Goal: Submit feedback/report problem

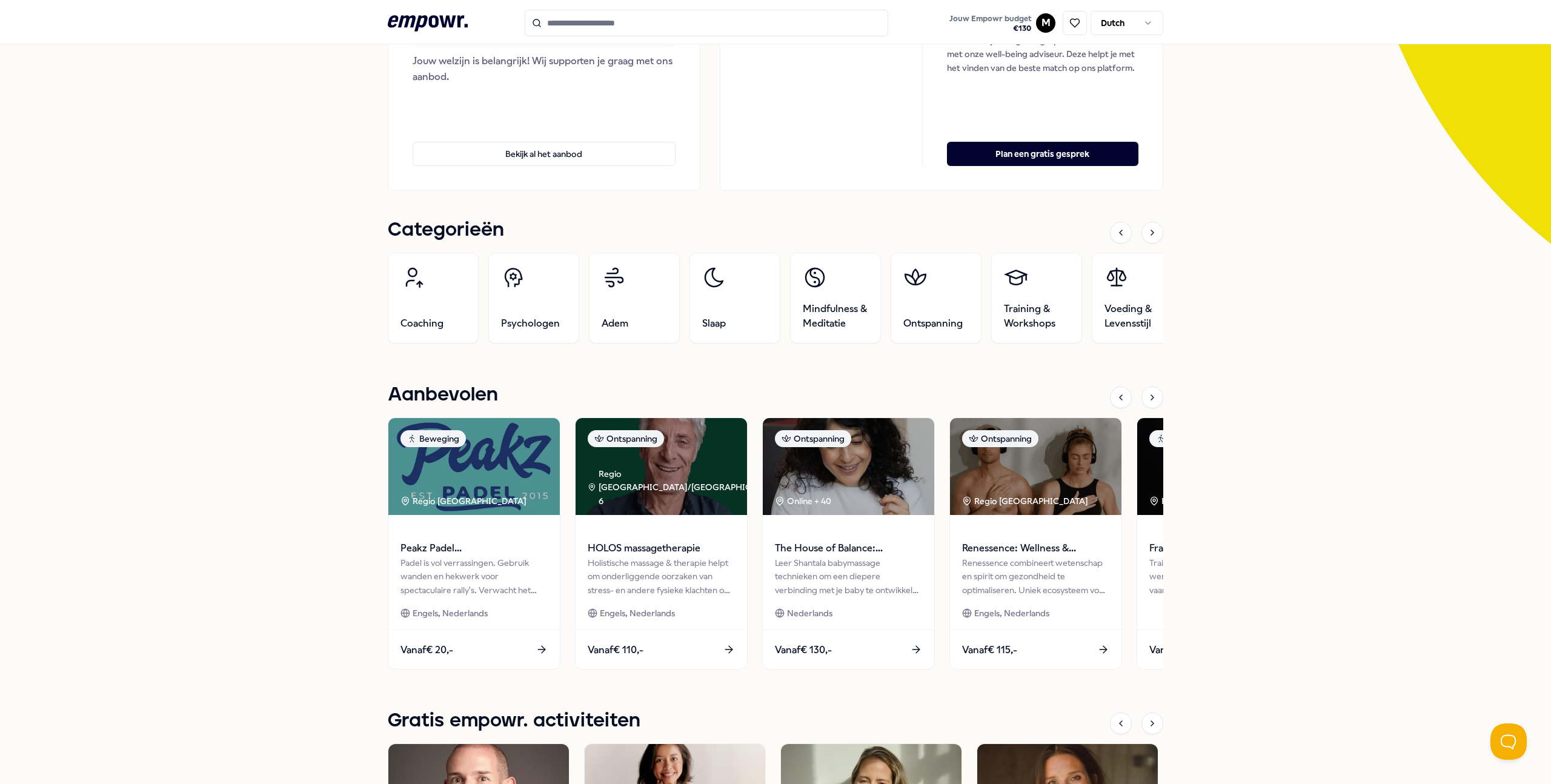
scroll to position [244, 0]
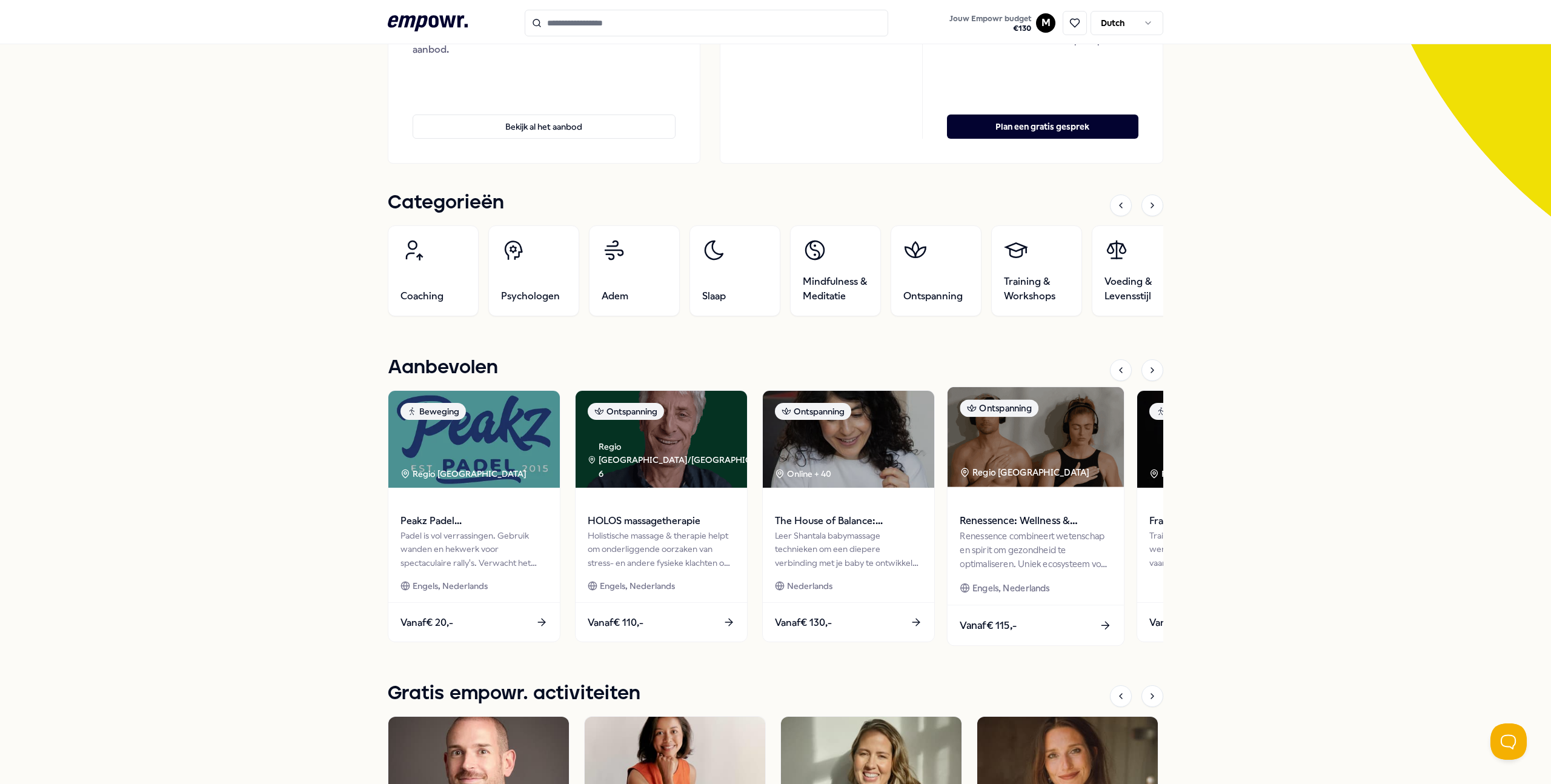
click at [1058, 550] on div "Renessence combineert wetenschap en spirit om gezondheid te optimaliseren. Unie…" at bounding box center [1035, 549] width 152 height 42
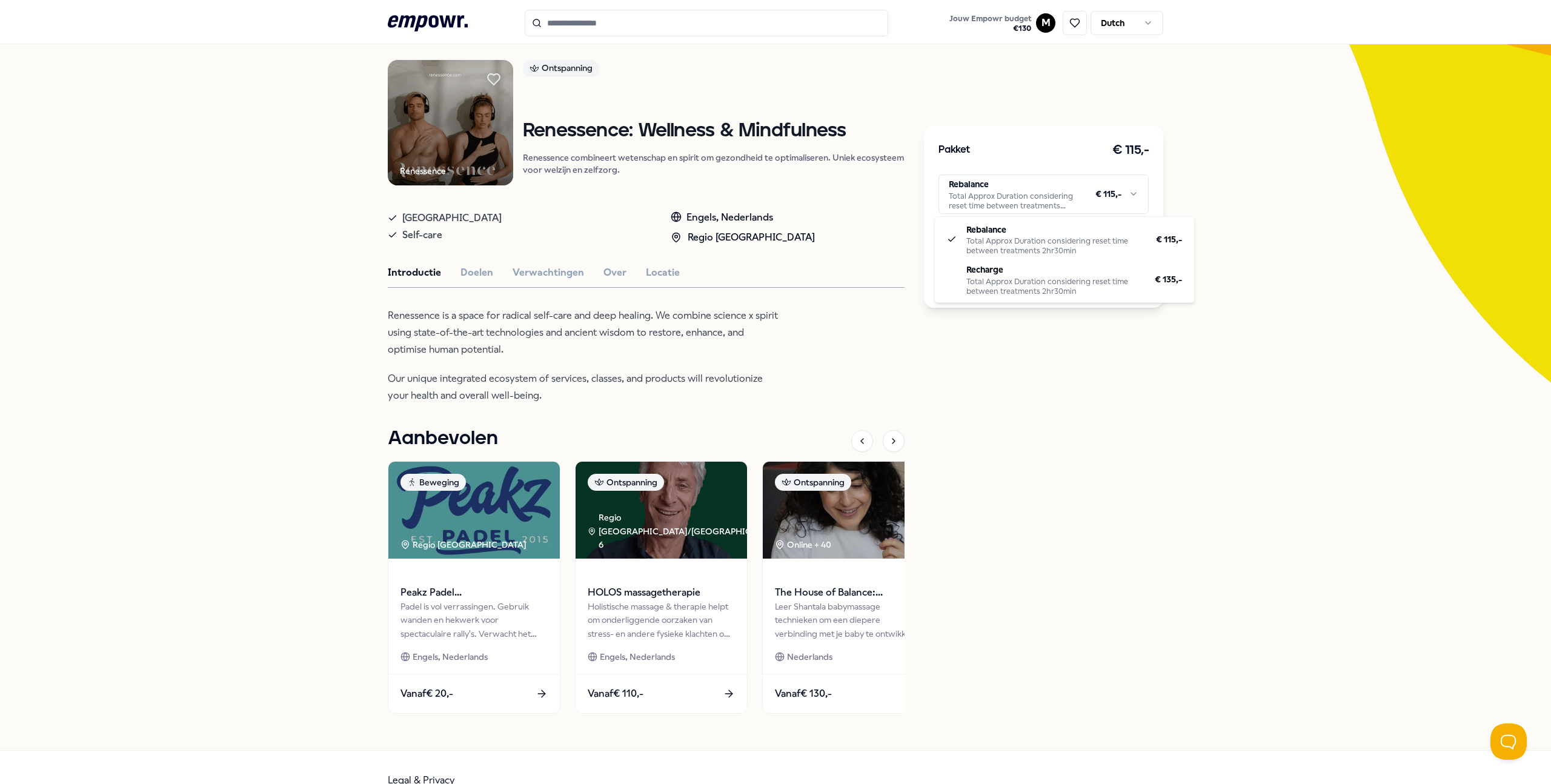
click at [1107, 207] on html ".empowr-logo_svg__cls-1{fill:#03032f} Jouw Empowr budget € 130 M Dutch Alle cat…" at bounding box center [775, 392] width 1551 height 784
click at [606, 357] on html ".empowr-logo_svg__cls-1{fill:#03032f} Jouw Empowr budget € 130 M Dutch Alle cat…" at bounding box center [775, 392] width 1551 height 784
click at [1123, 201] on html ".empowr-logo_svg__cls-1{fill:#03032f} Jouw Empowr budget € 130 M Dutch Alle cat…" at bounding box center [775, 392] width 1551 height 784
click at [1039, 284] on button "Boek nu" at bounding box center [1043, 281] width 210 height 23
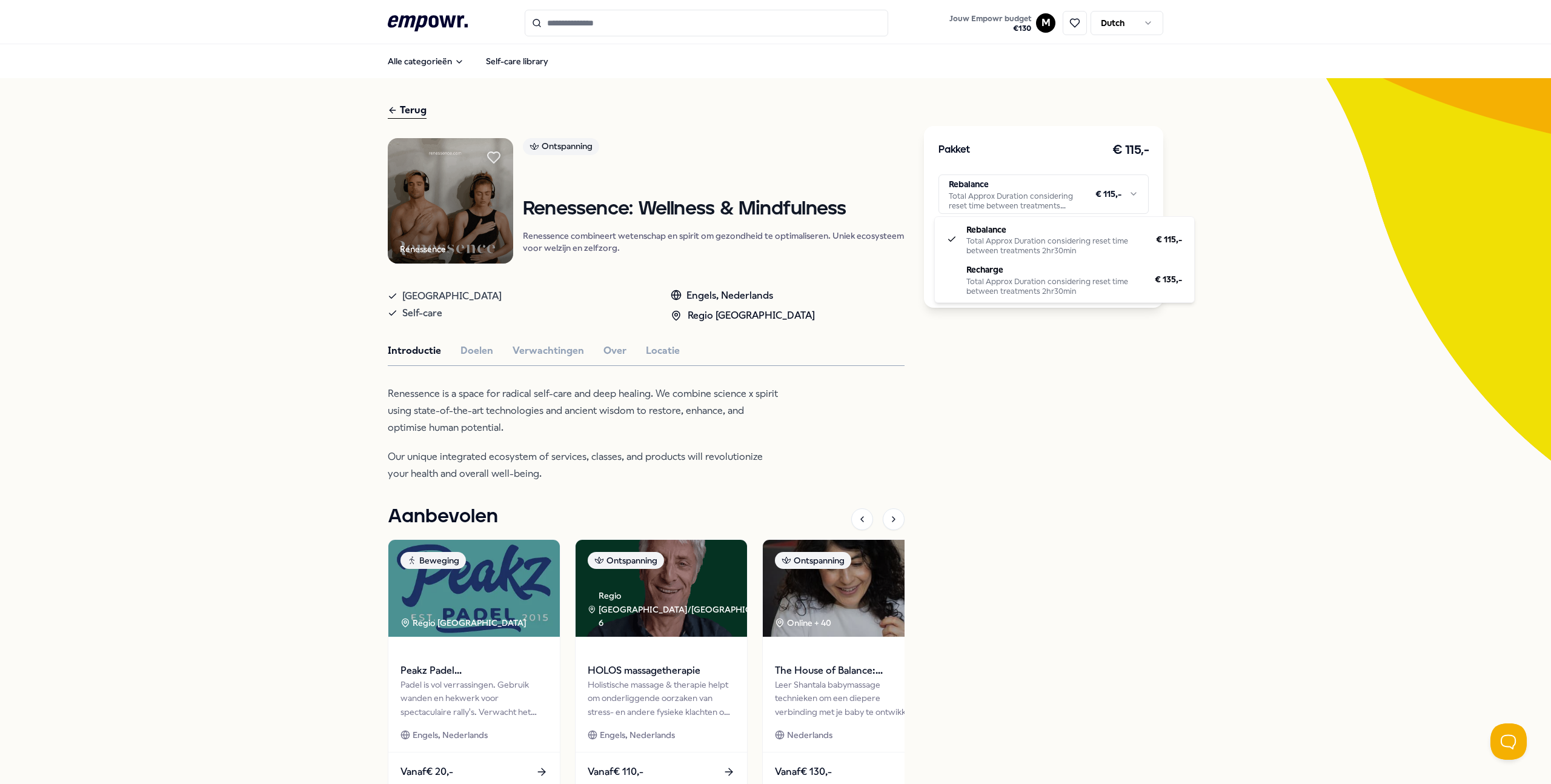
click at [1039, 190] on html ".empowr-logo_svg__cls-1{fill:#03032f} Jouw Empowr budget € 130 M Dutch Alle cat…" at bounding box center [775, 392] width 1551 height 784
drag, startPoint x: 547, startPoint y: 388, endPoint x: 523, endPoint y: 394, distance: 24.7
click at [523, 394] on html ".empowr-logo_svg__cls-1{fill:#03032f} Jouw Empowr budget € 130 M Dutch Alle cat…" at bounding box center [775, 392] width 1551 height 784
drag, startPoint x: 507, startPoint y: 394, endPoint x: 574, endPoint y: 399, distance: 67.2
click at [574, 399] on p "Renessence is a space for radical self-care and deep healing. We combine scienc…" at bounding box center [584, 410] width 394 height 51
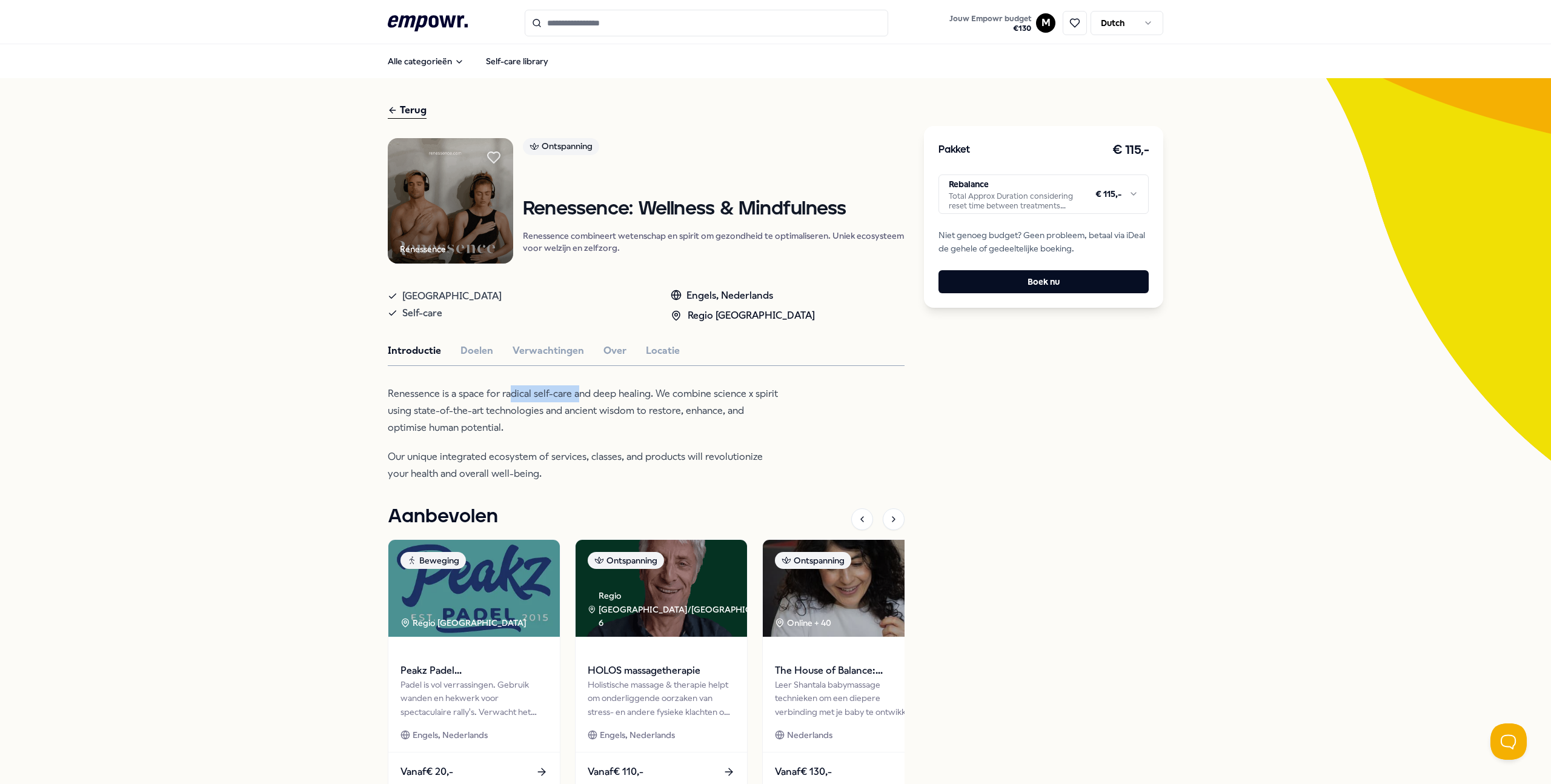
drag, startPoint x: 574, startPoint y: 398, endPoint x: 606, endPoint y: 398, distance: 32.0
click at [574, 398] on p "Renessence is a space for radical self-care and deep healing. We combine scienc…" at bounding box center [584, 410] width 394 height 51
click at [970, 183] on html ".empowr-logo_svg__cls-1{fill:#03032f} Jouw Empowr budget € 130 M Dutch Alle cat…" at bounding box center [775, 392] width 1551 height 784
click at [1355, 219] on html ".empowr-logo_svg__cls-1{fill:#03032f} Jouw Empowr budget € 130 M Dutch Alle cat…" at bounding box center [775, 392] width 1551 height 784
click at [461, 351] on button "Doelen" at bounding box center [477, 350] width 33 height 16
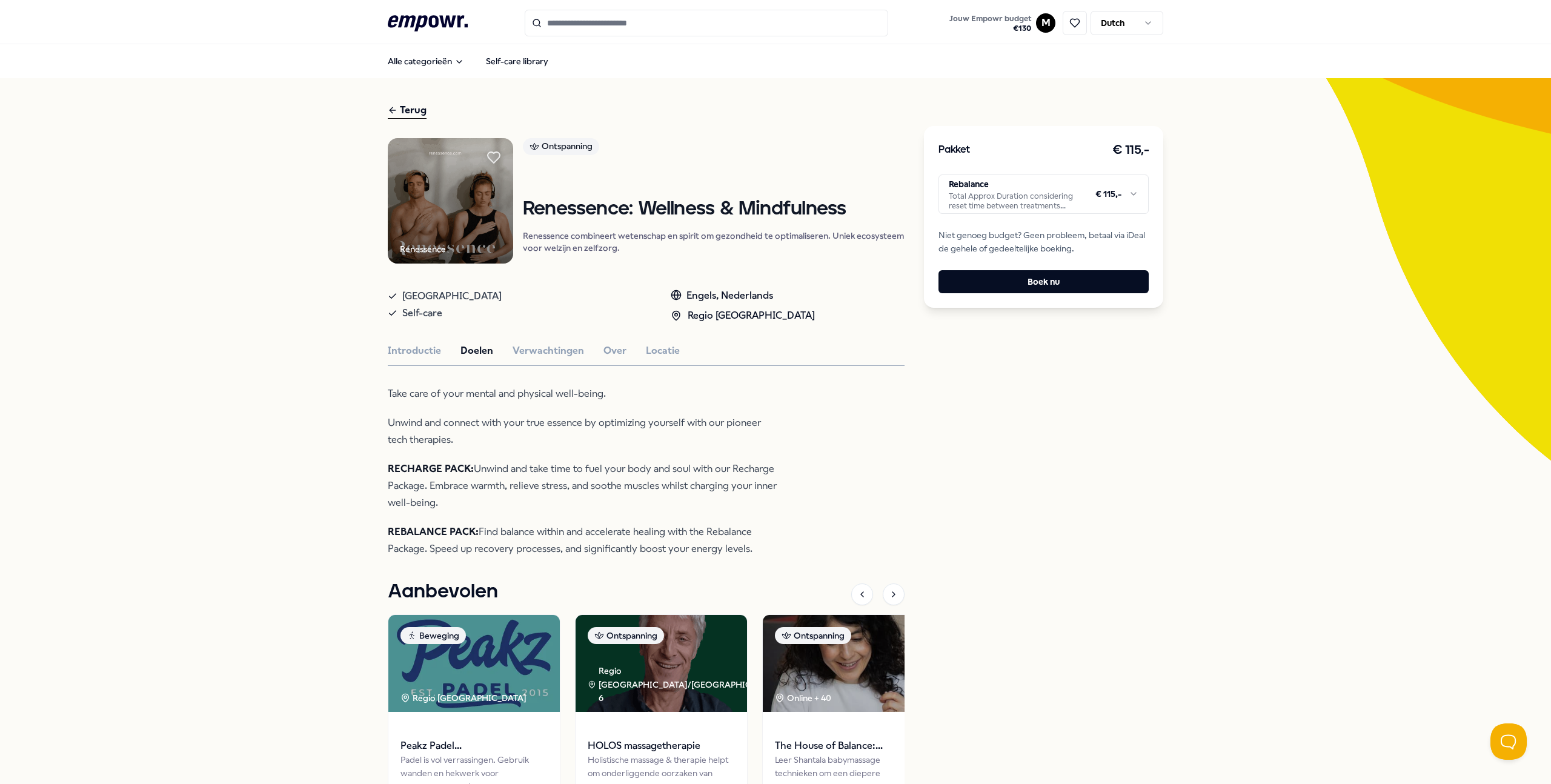
click at [555, 474] on p "RECHARGE PACK: Unwind and take time to fuel your body and soul with our Recharg…" at bounding box center [584, 485] width 394 height 51
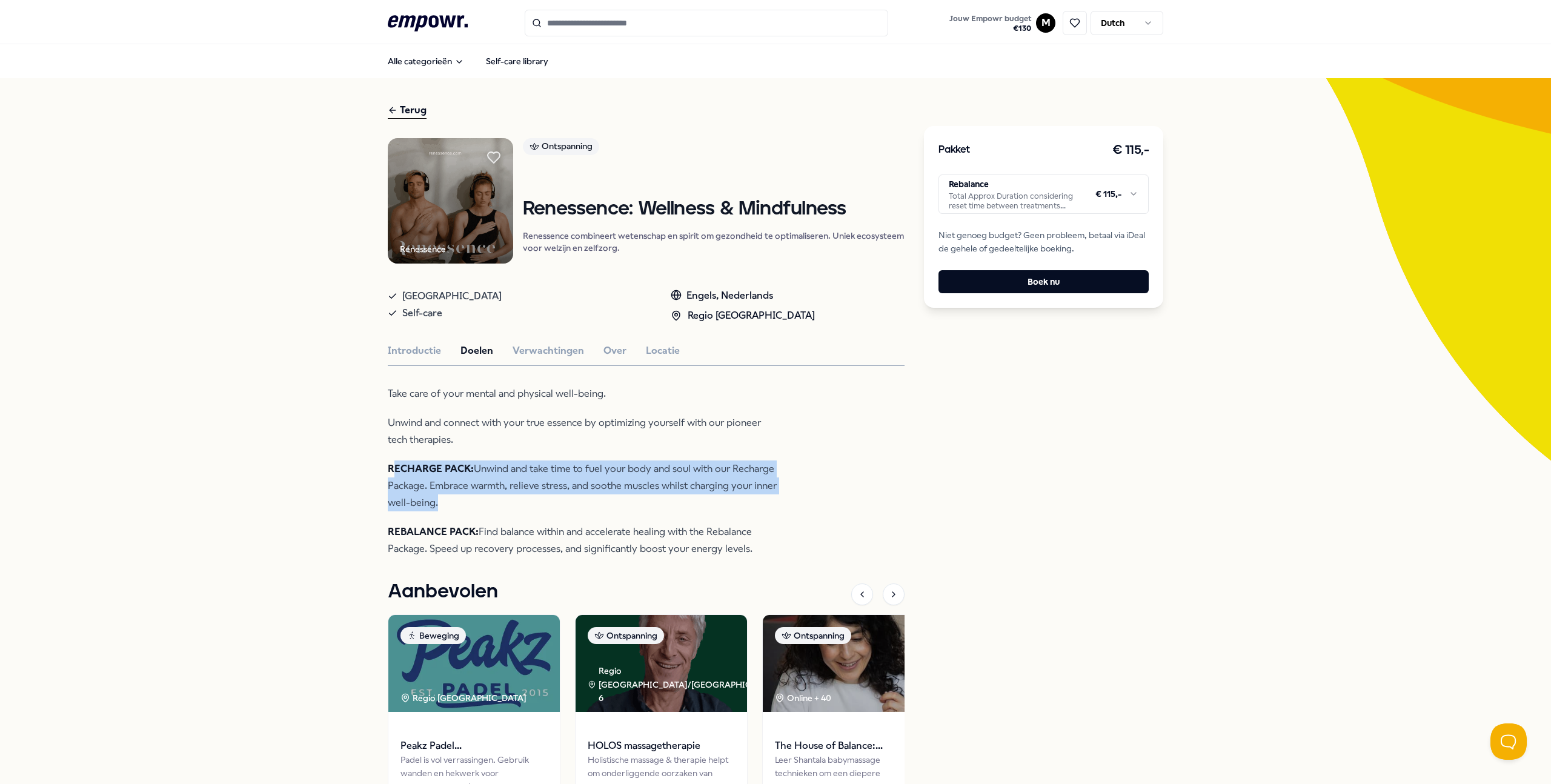
click at [555, 474] on p "RECHARGE PACK: Unwind and take time to fuel your body and soul with our Recharg…" at bounding box center [584, 485] width 394 height 51
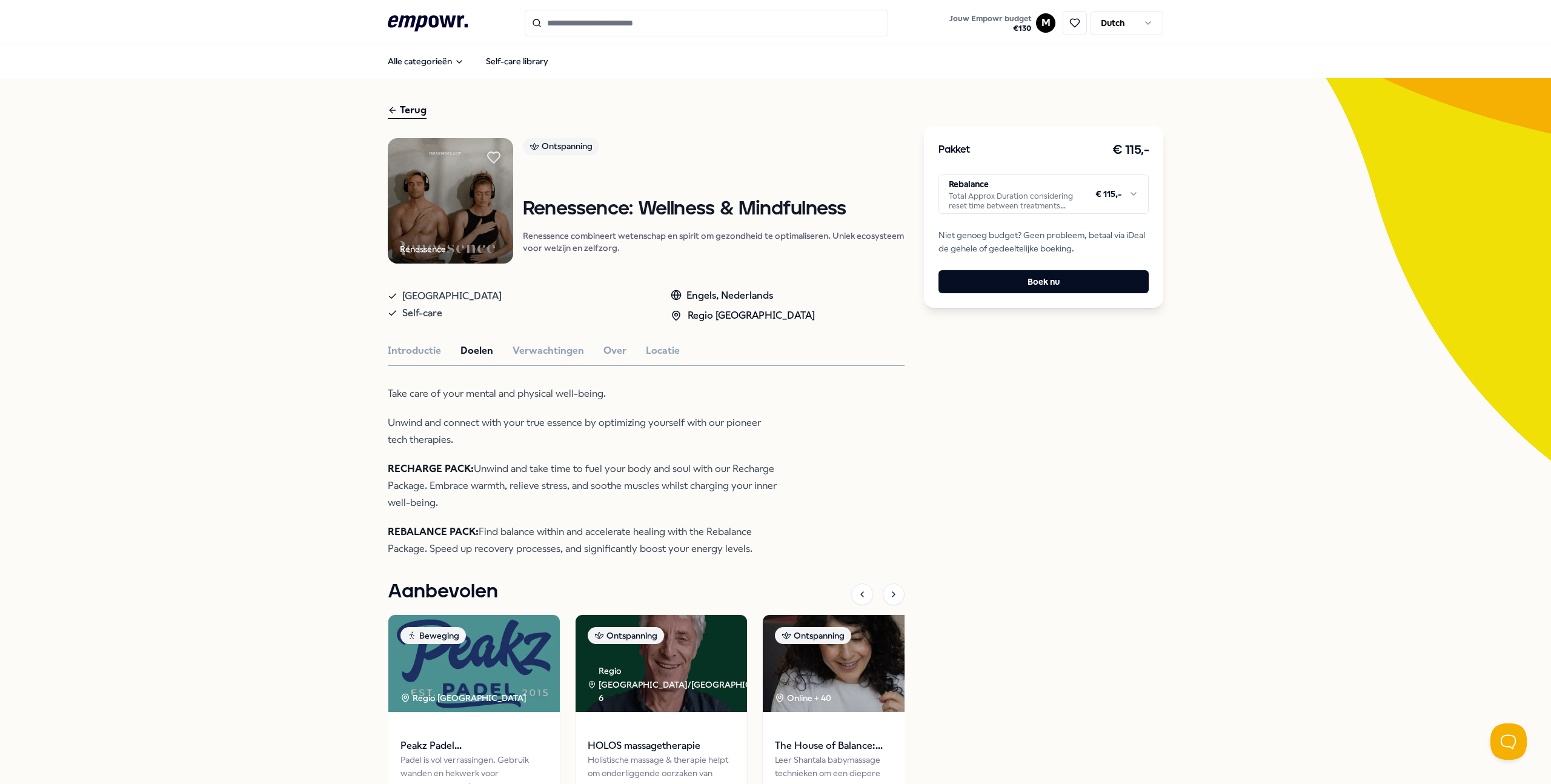
click at [530, 551] on p "REBALANCE PACK: Find balance within and accelerate healing with the Rebalance P…" at bounding box center [584, 540] width 394 height 34
click at [1513, 744] on button "Open Beacon popover" at bounding box center [1506, 738] width 36 height 36
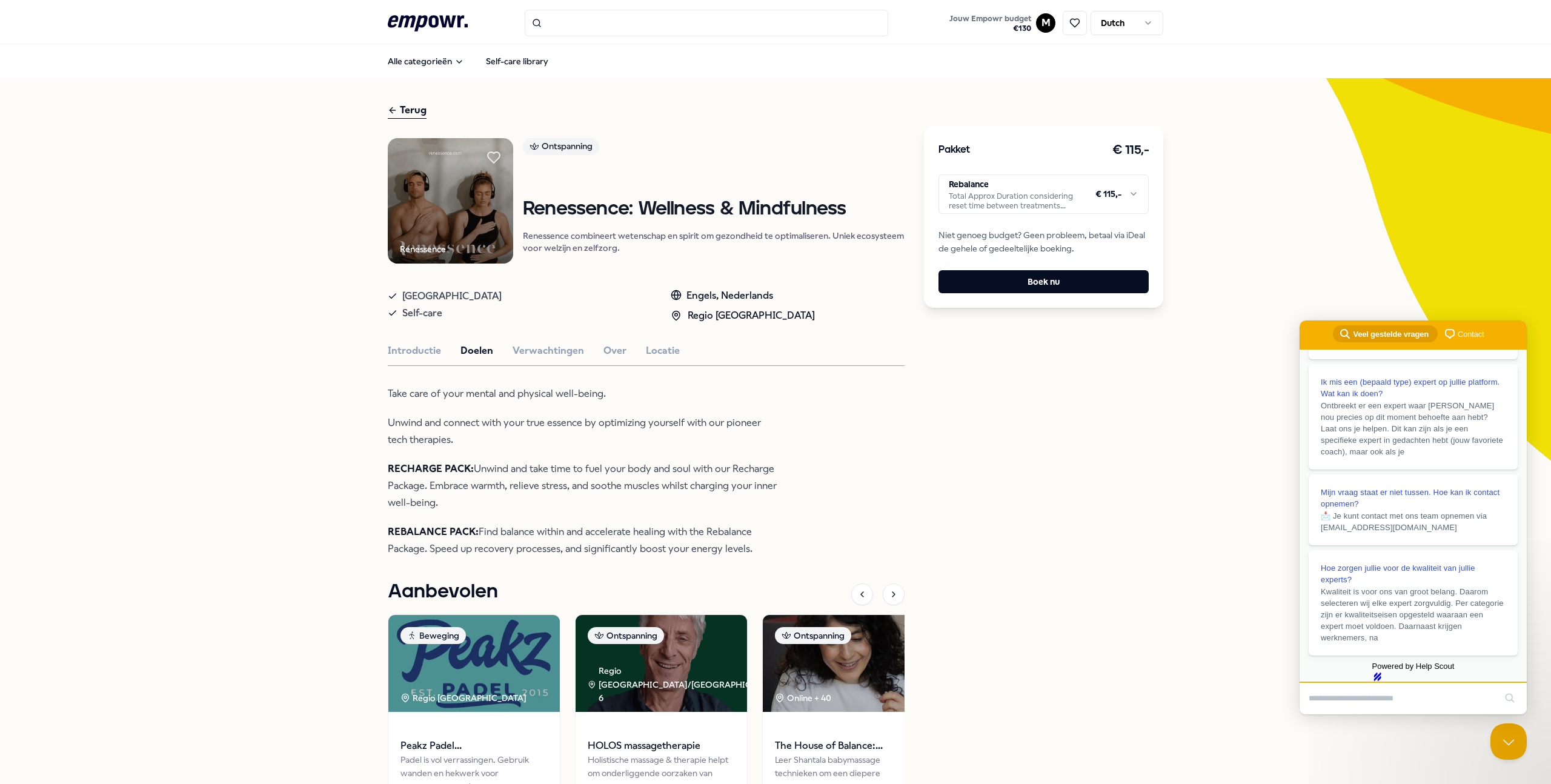
scroll to position [268, 0]
click at [1395, 694] on input "Search Doc articles" at bounding box center [1402, 699] width 187 height 26
type input "**********"
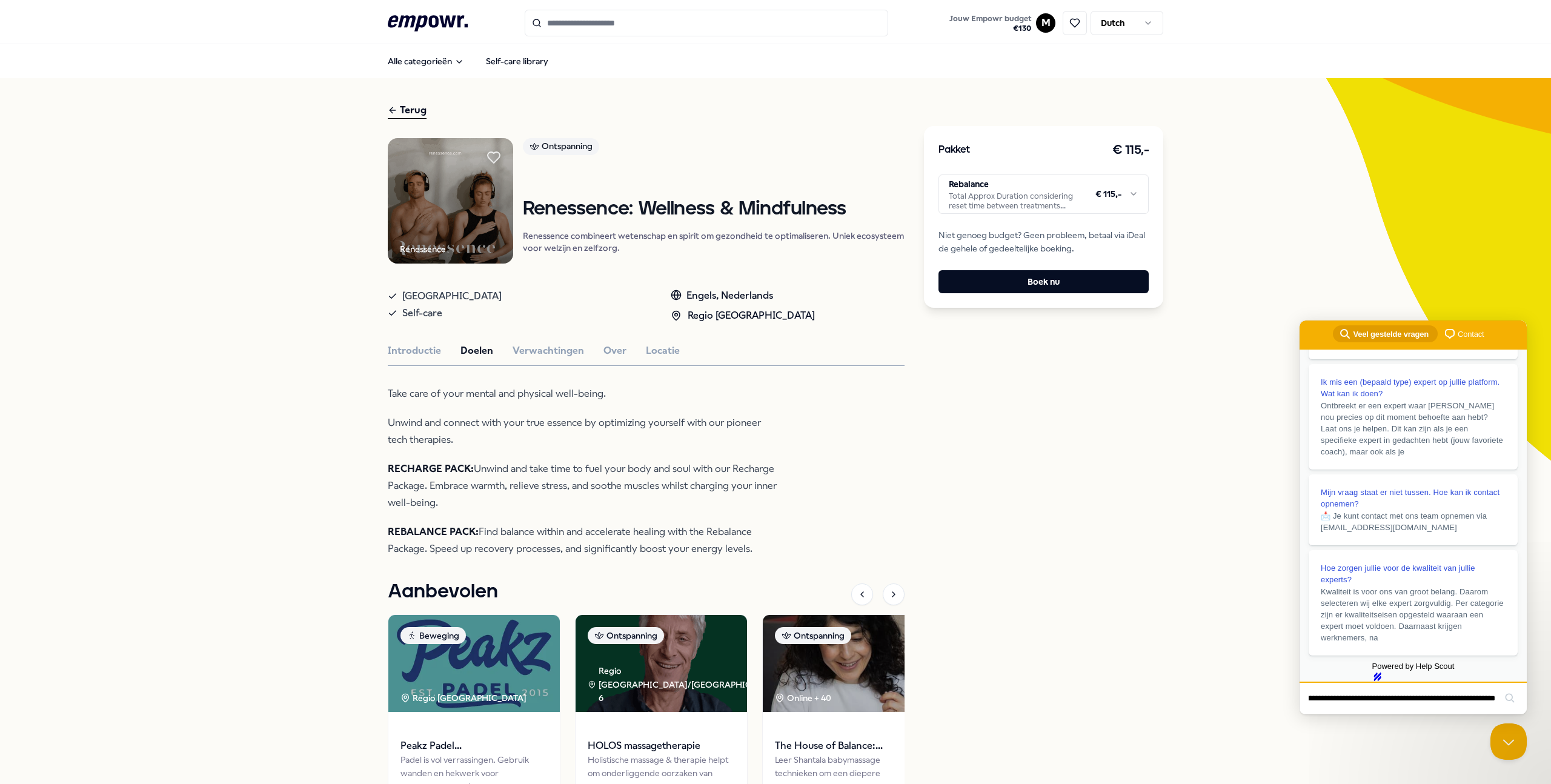
drag, startPoint x: 1466, startPoint y: 697, endPoint x: 1550, endPoint y: 713, distance: 85.5
click at [1527, 713] on html "search-medium Veel gestelde vragen chat-square Contact Veel gestelde vragen Hoe…" at bounding box center [1413, 517] width 227 height 394
click button "search" at bounding box center [1510, 697] width 19 height 19
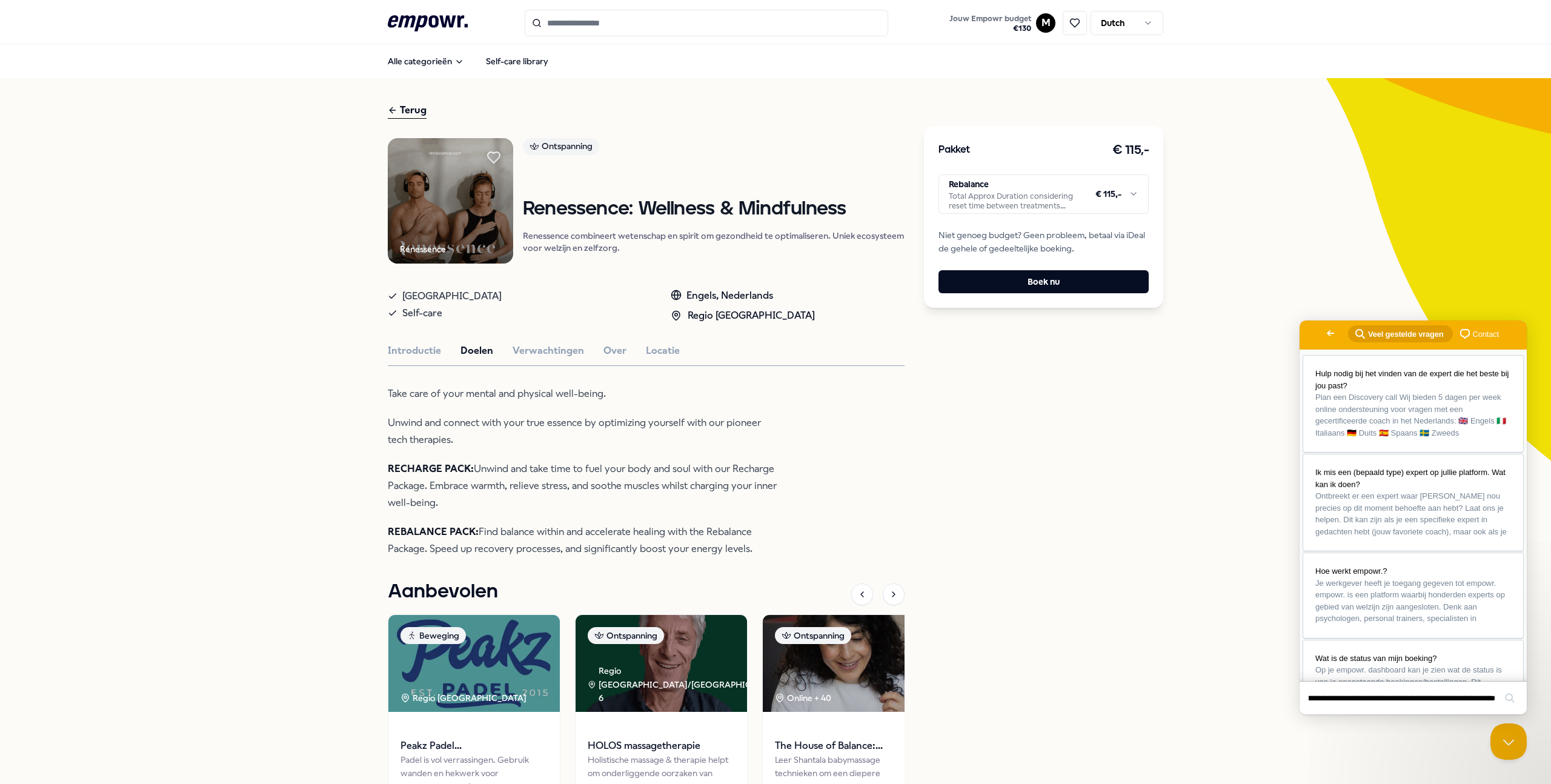
scroll to position [0, 0]
click at [1513, 688] on button "search" at bounding box center [1510, 697] width 19 height 19
click at [1510, 695] on button "search" at bounding box center [1510, 697] width 19 height 19
click at [1511, 699] on button "search" at bounding box center [1510, 697] width 19 height 19
click at [1419, 703] on input "**********" at bounding box center [1402, 699] width 187 height 26
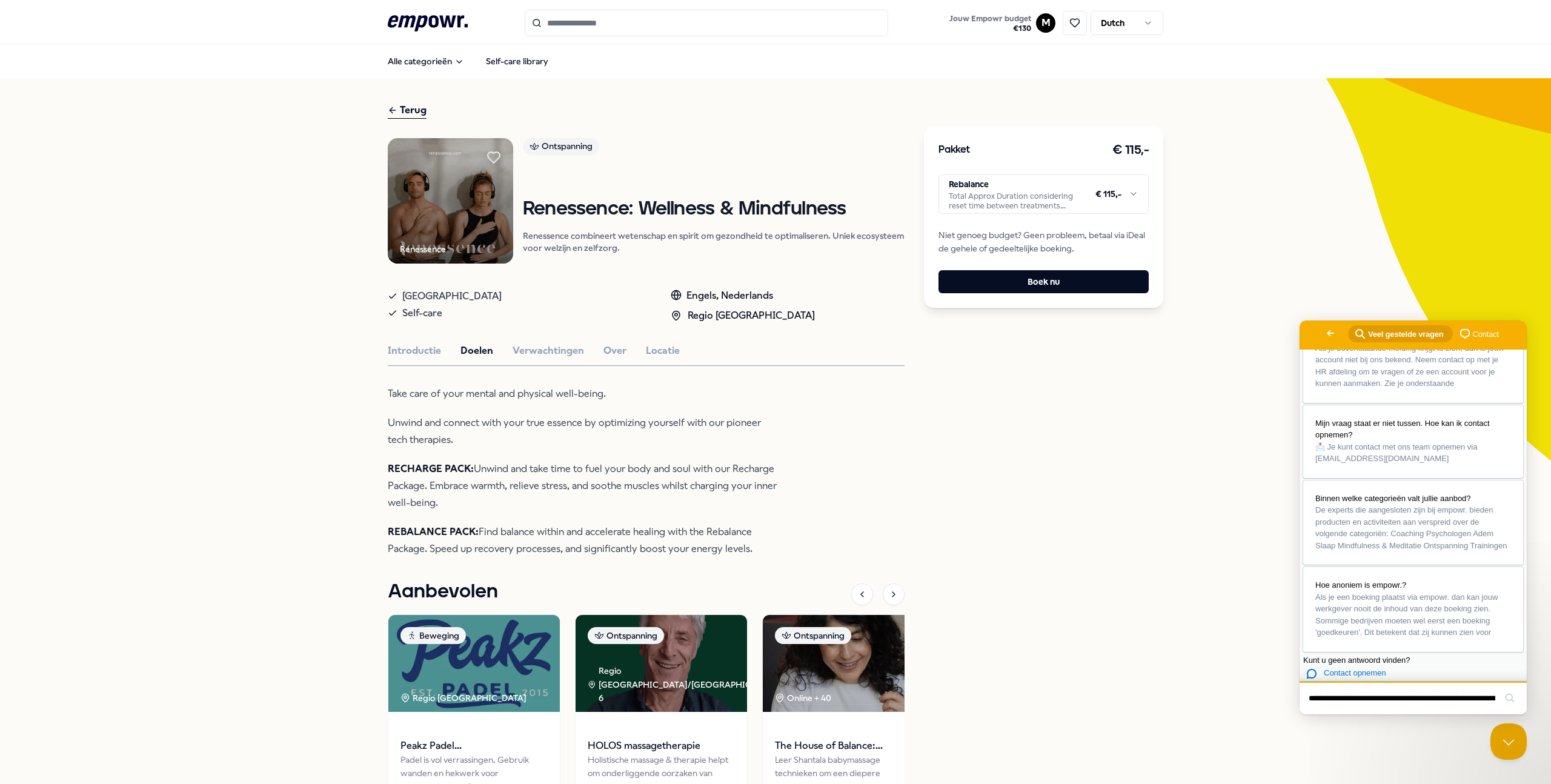
scroll to position [781, 0]
click at [1508, 696] on button "search" at bounding box center [1510, 697] width 19 height 19
drag, startPoint x: 1468, startPoint y: 691, endPoint x: 1542, endPoint y: 697, distance: 74.2
click at [1527, 697] on html "Go back search-medium Veel gestelde vragen chat-square Contact Hulp nodig bij h…" at bounding box center [1413, 517] width 227 height 394
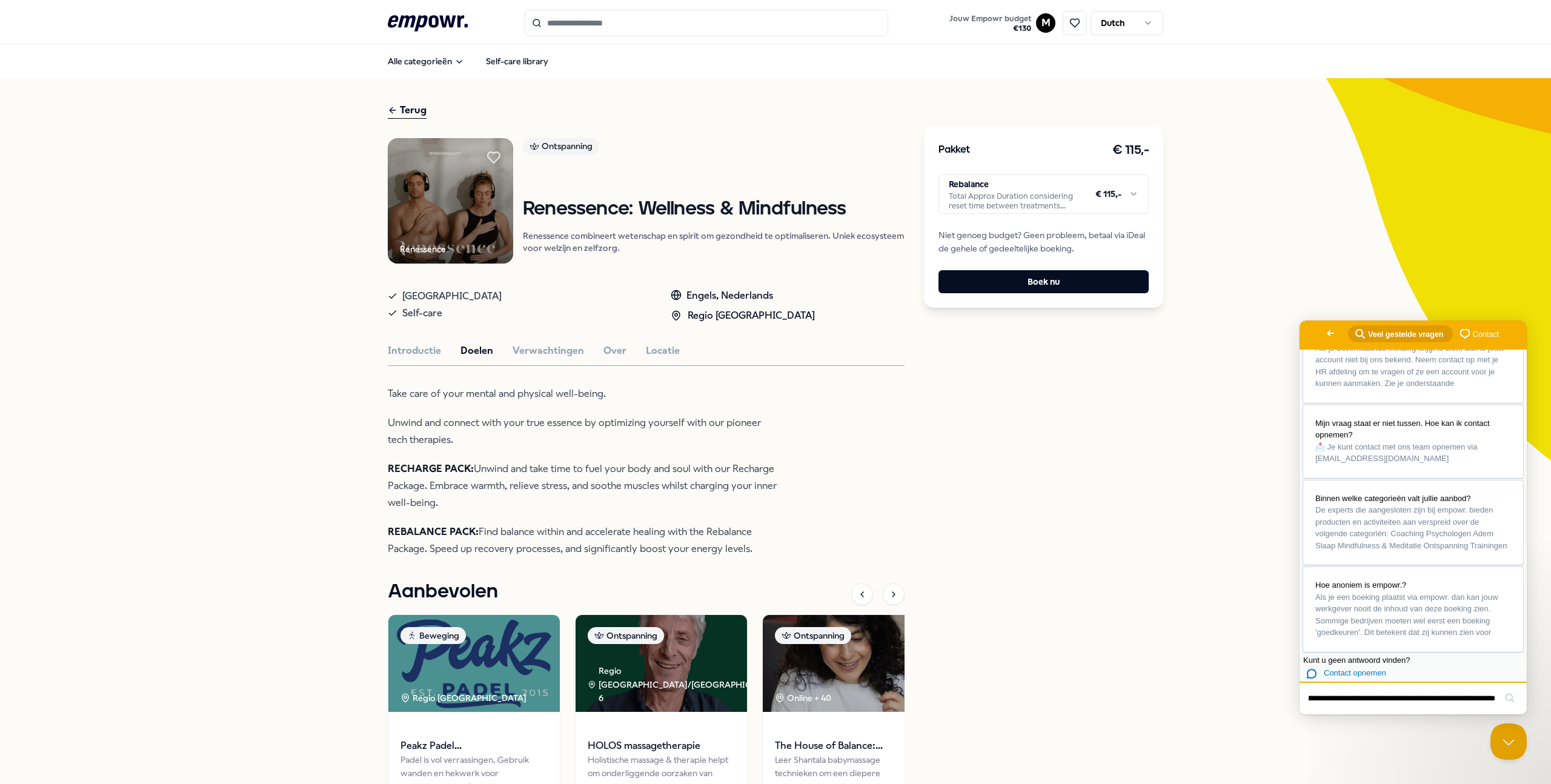
click at [1484, 698] on input "**********" at bounding box center [1402, 699] width 187 height 26
click at [1493, 697] on input "**********" at bounding box center [1402, 699] width 187 height 26
click at [1500, 688] on button "search" at bounding box center [1510, 697] width 19 height 19
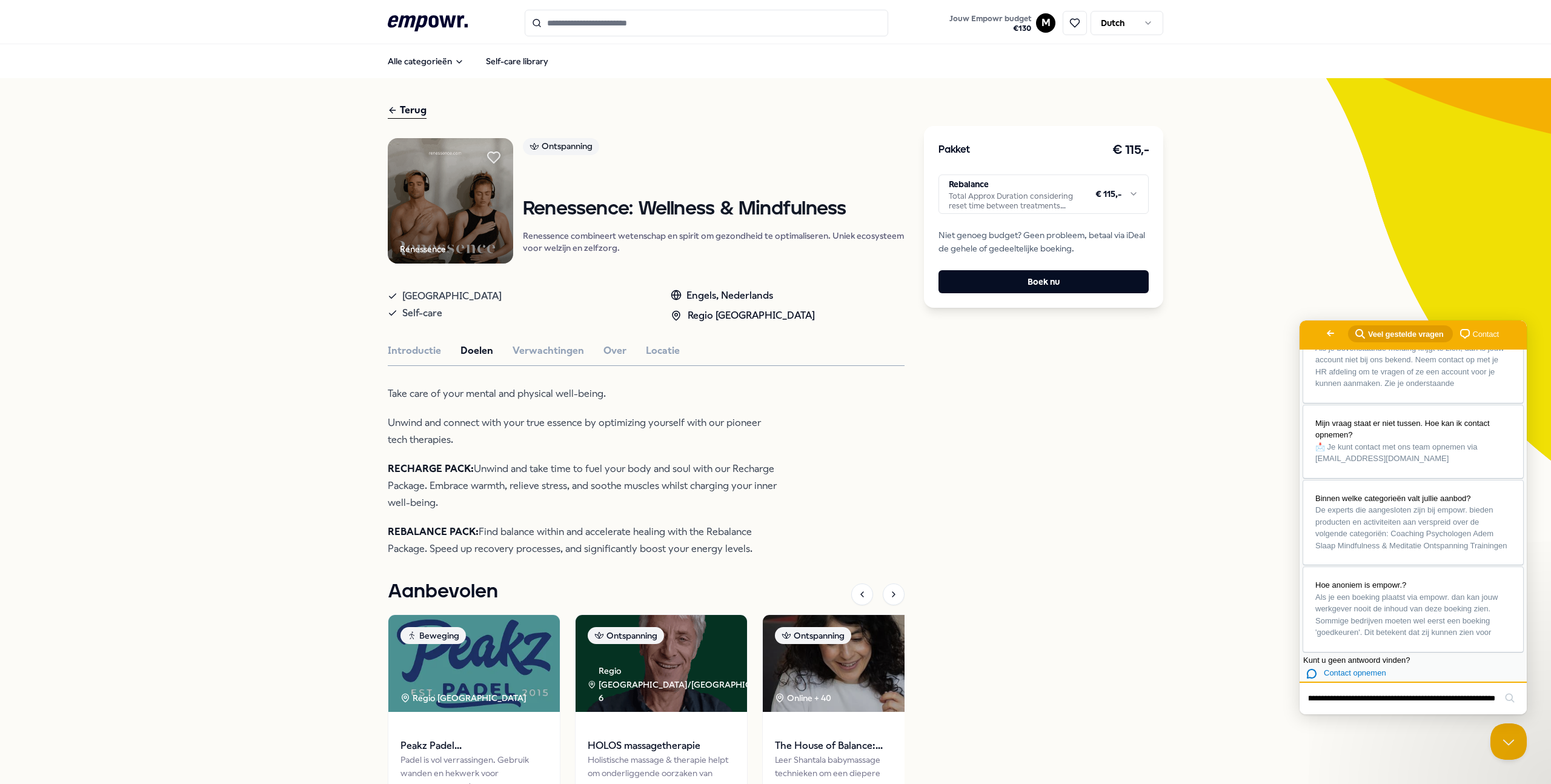
click at [1500, 688] on button "search" at bounding box center [1510, 697] width 19 height 19
type input "**********"
click at [1500, 688] on button "search" at bounding box center [1510, 697] width 19 height 19
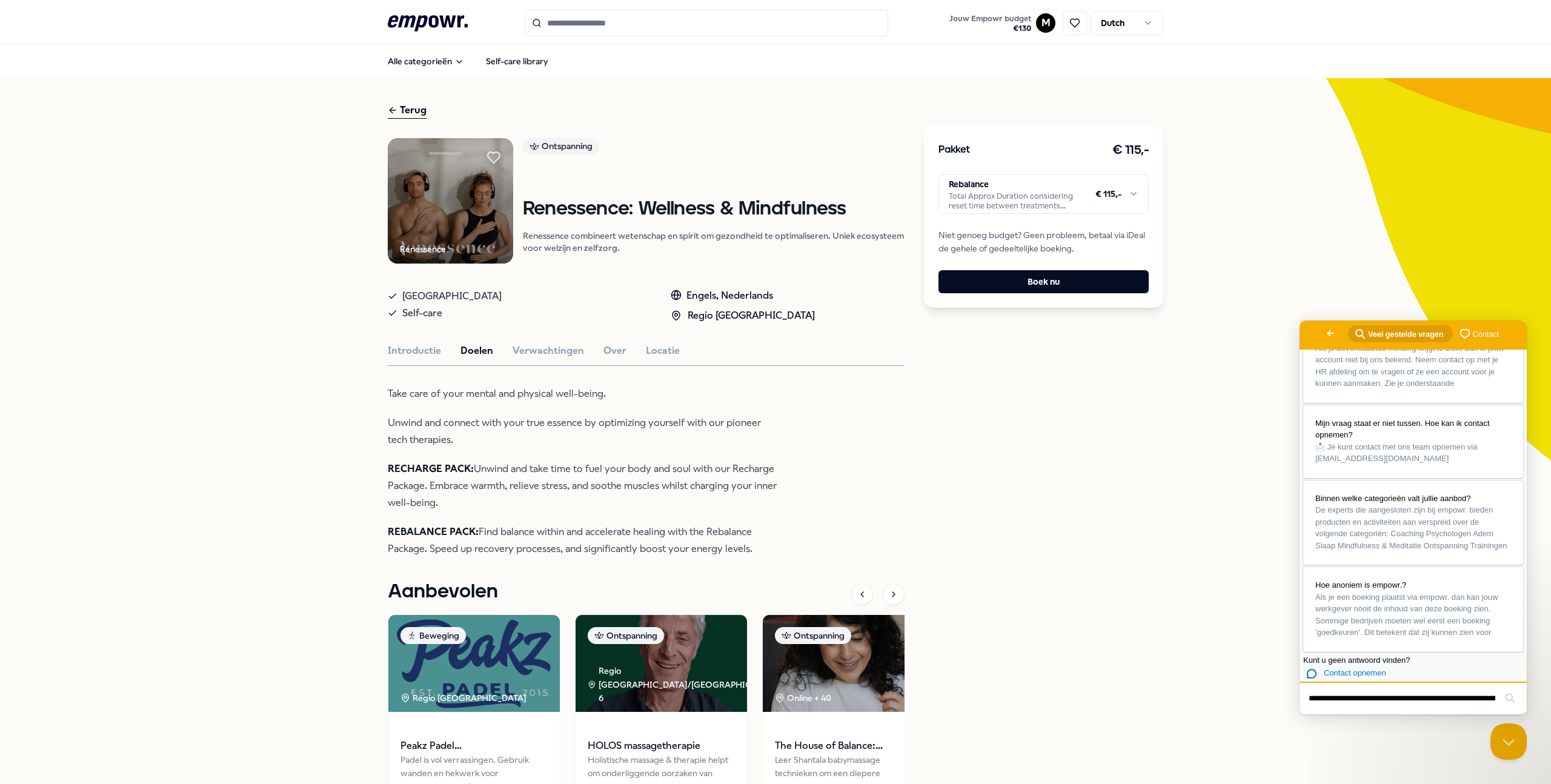
scroll to position [0, 78]
drag, startPoint x: 1336, startPoint y: 702, endPoint x: 1550, endPoint y: 707, distance: 214.1
click at [1527, 707] on html "Go back search-medium Veel gestelde vragen chat-square Contact Hulp nodig bij h…" at bounding box center [1413, 517] width 227 height 394
click at [1384, 668] on span "Contact opnemen" at bounding box center [1355, 672] width 63 height 9
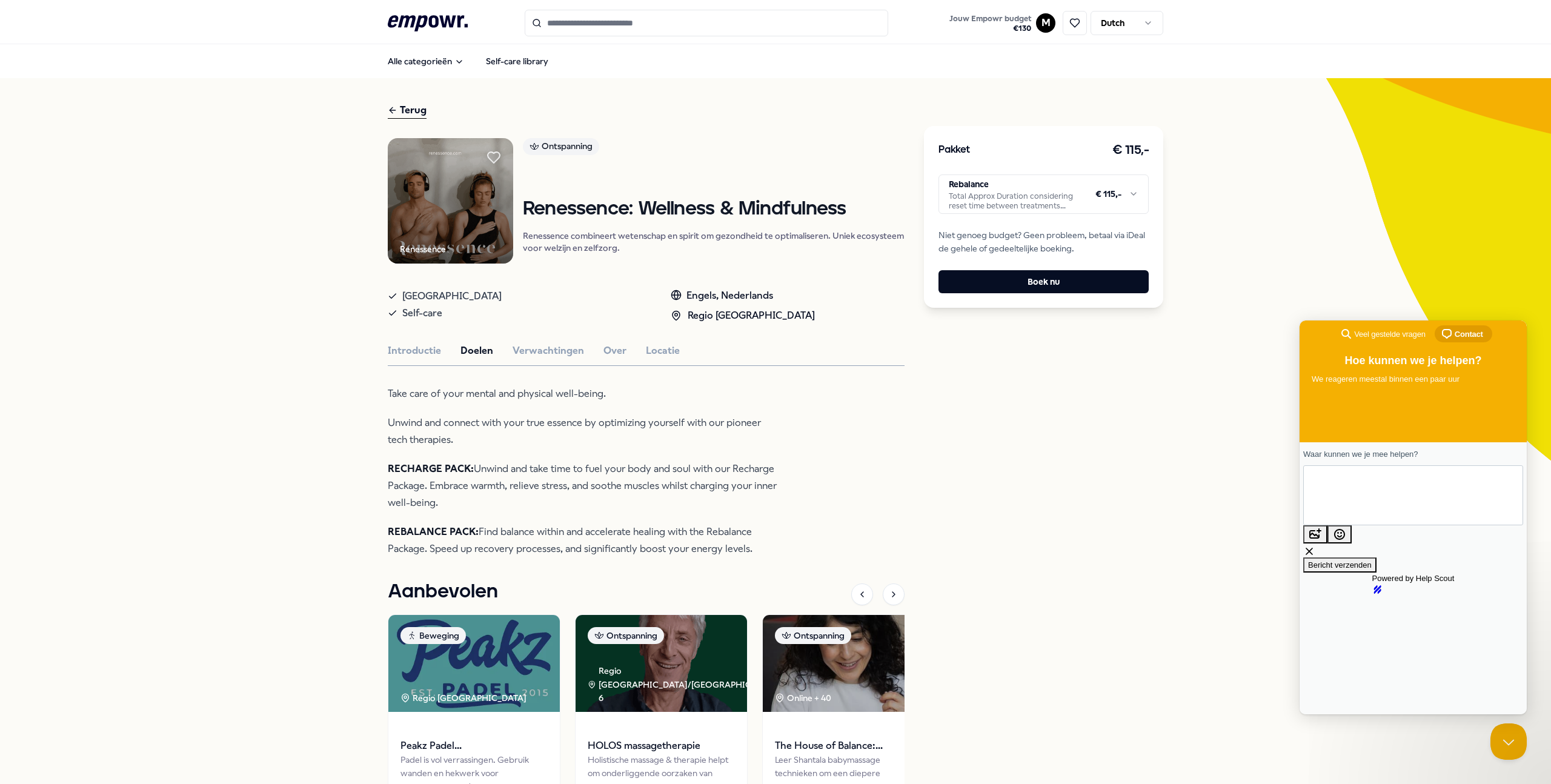
scroll to position [0, 0]
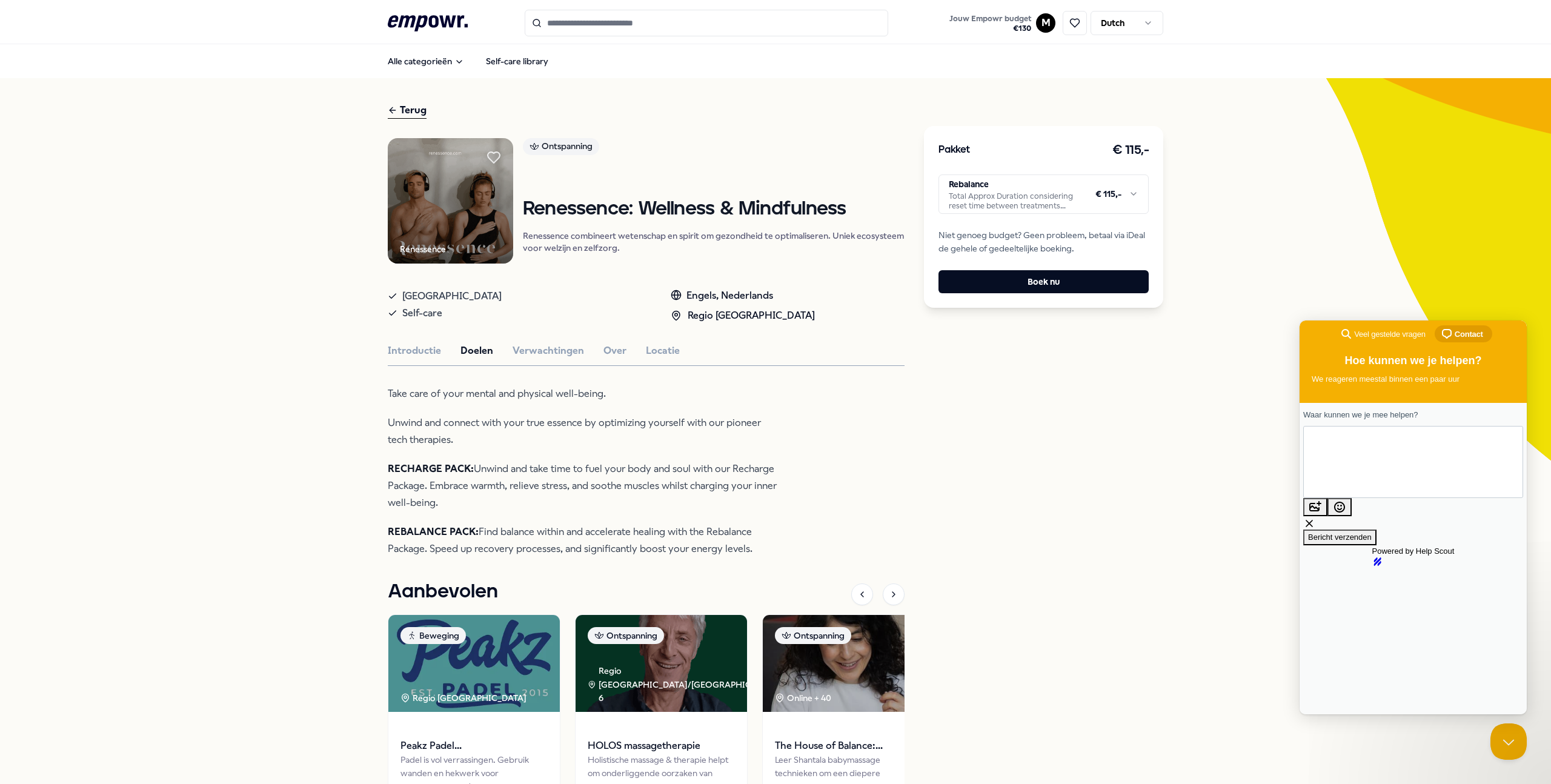
type textarea "**********"
click at [1372, 533] on span "Bericht verzenden" at bounding box center [1339, 537] width 63 height 9
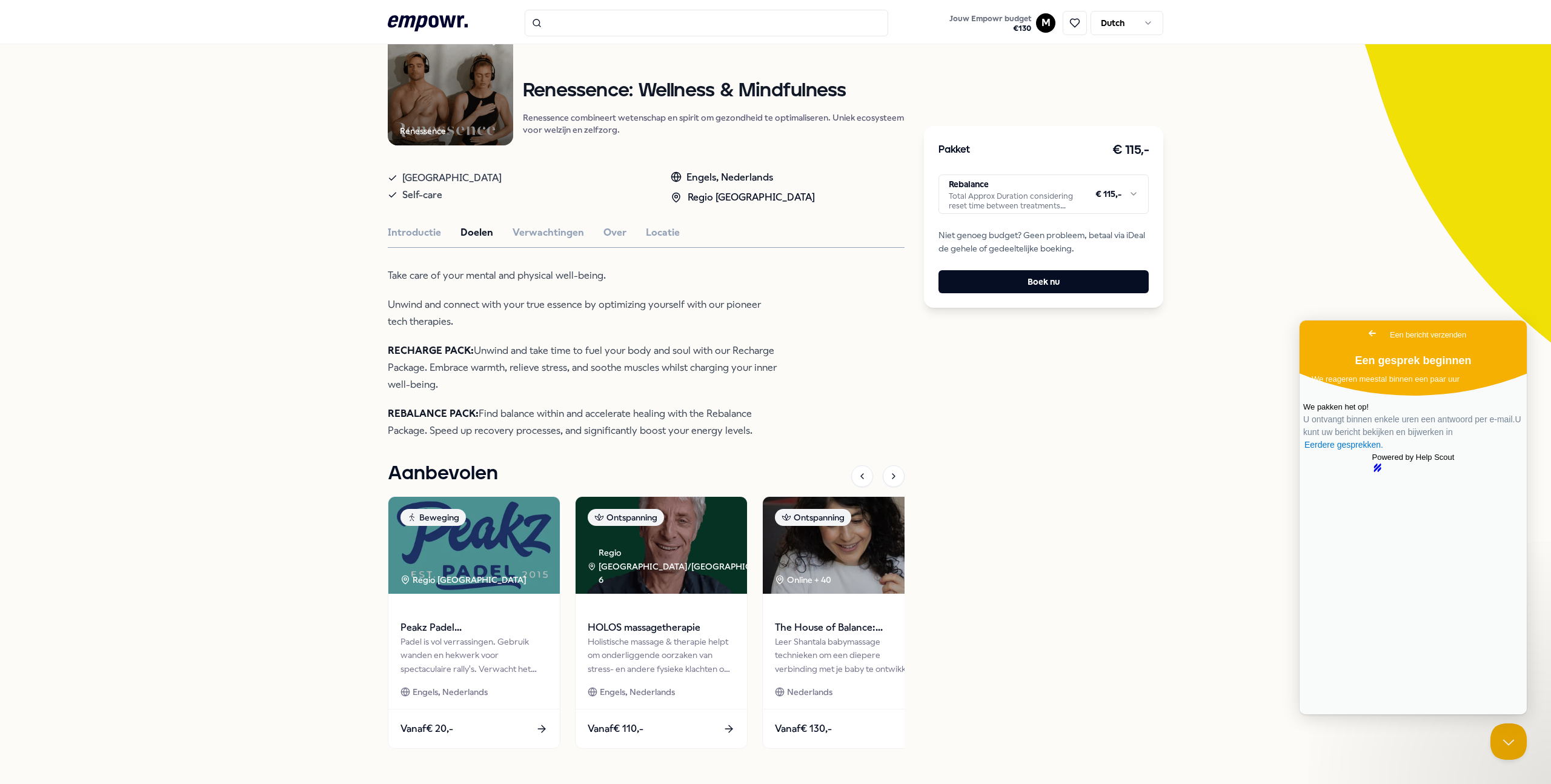
scroll to position [179, 0]
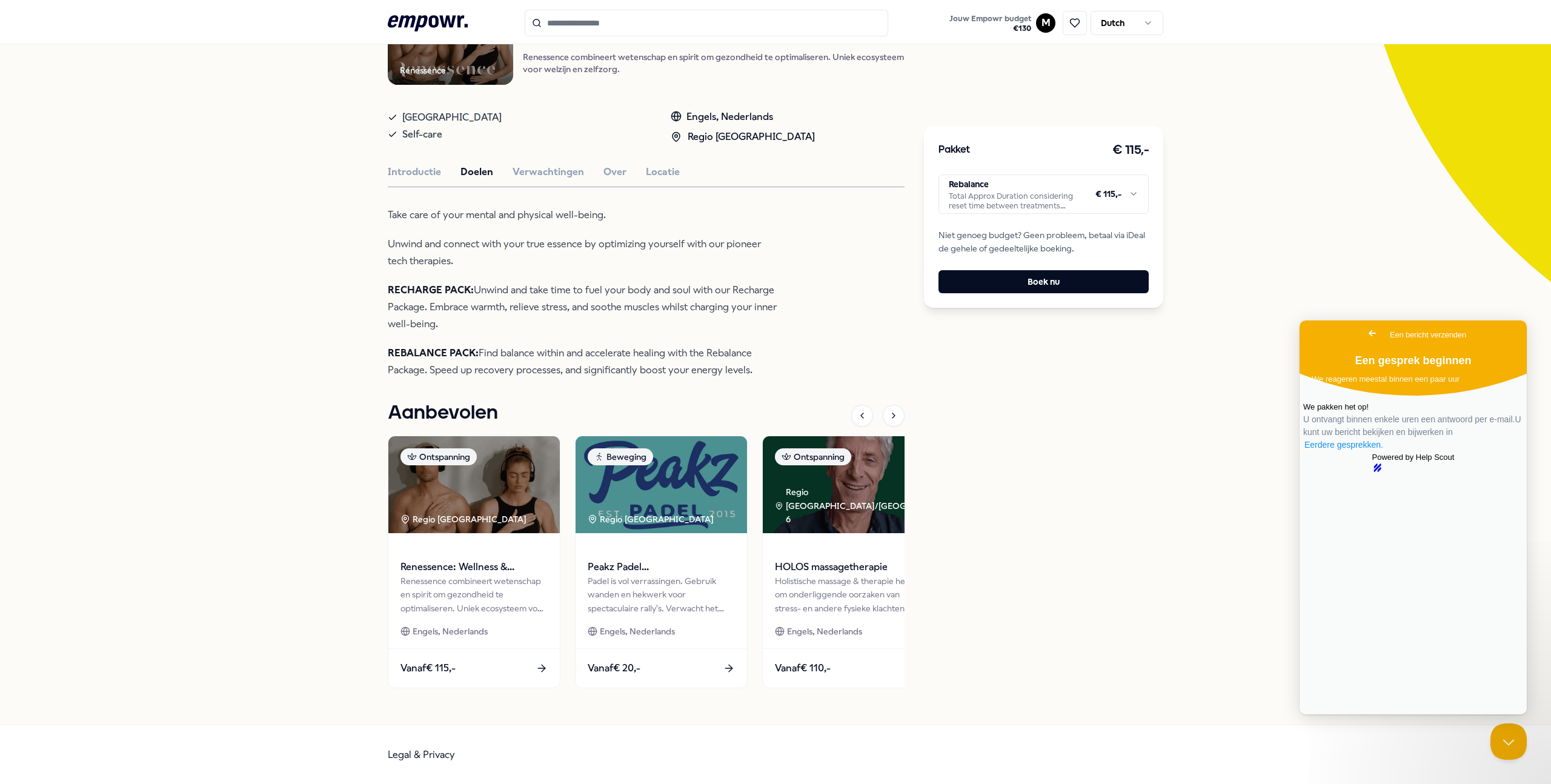
click at [1384, 451] on link "Eerdere gesprekken ." at bounding box center [1344, 445] width 81 height 13
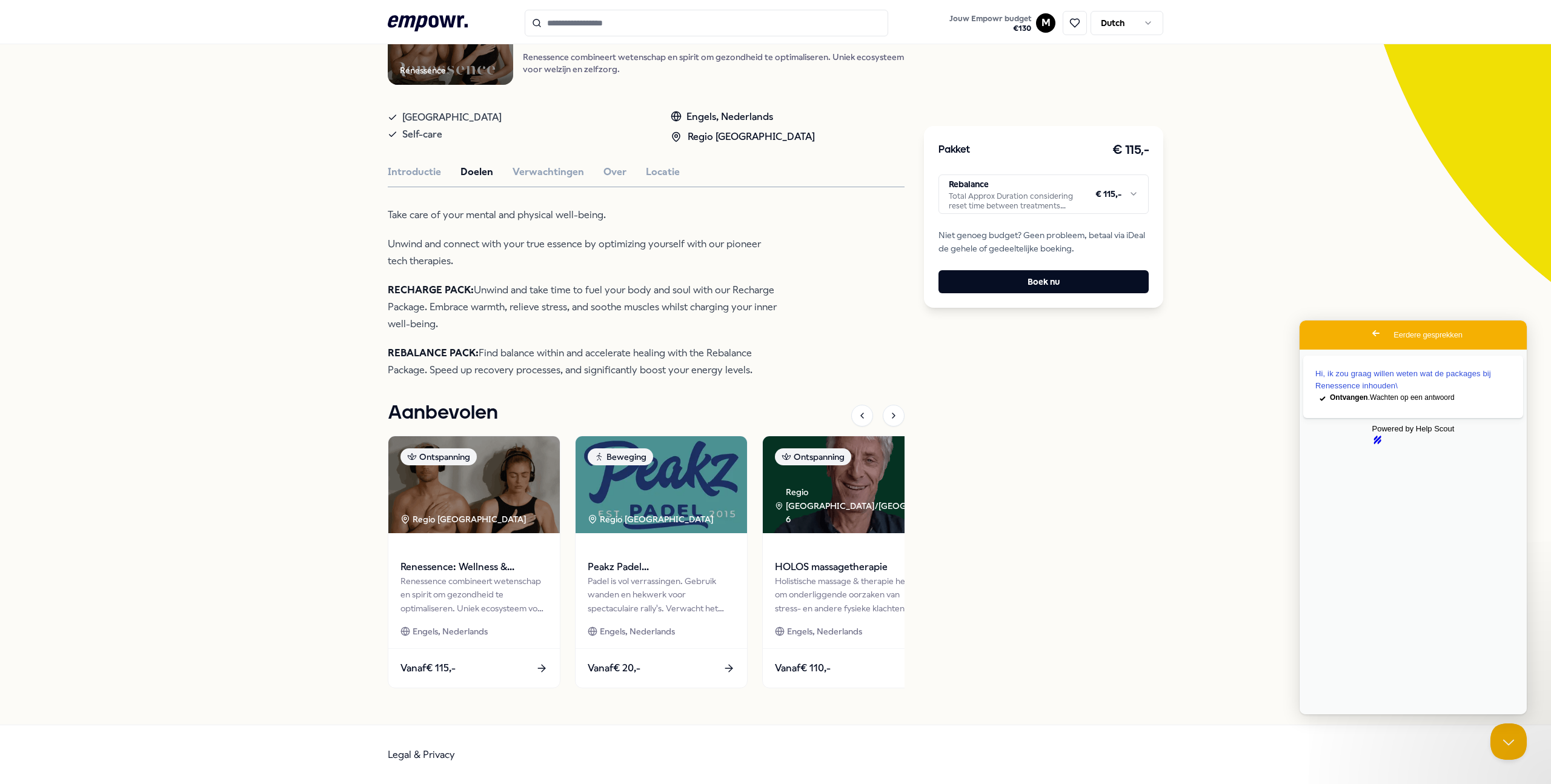
click at [1193, 422] on div "Terug Renessence Ontspanning Renessence: Wellness & Mindfulness Renessence comb…" at bounding box center [775, 312] width 1551 height 825
